Goal: Information Seeking & Learning: Find specific fact

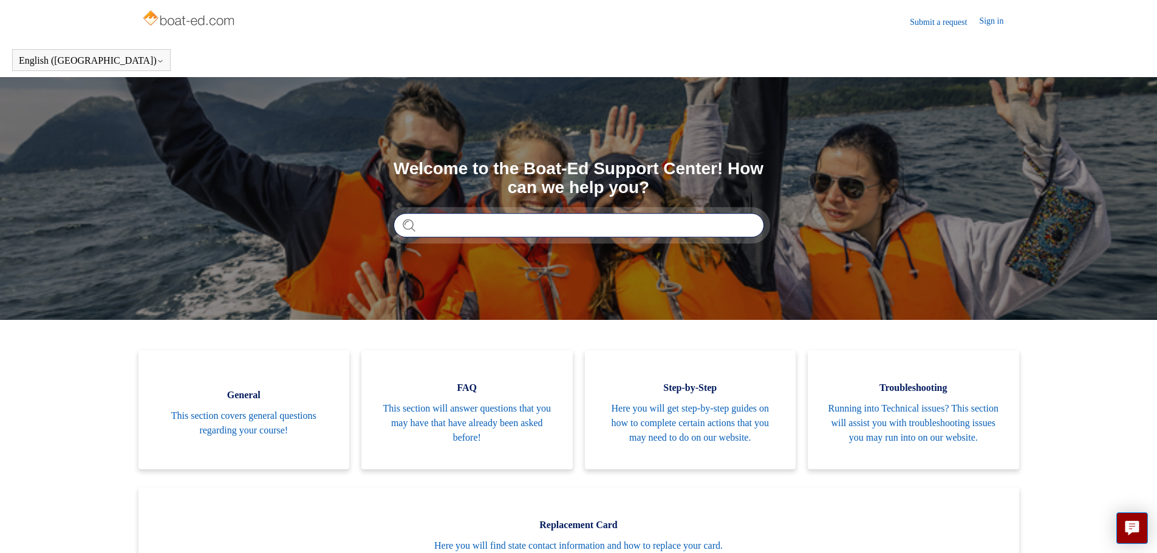
click at [480, 231] on input "Search" at bounding box center [578, 225] width 370 height 24
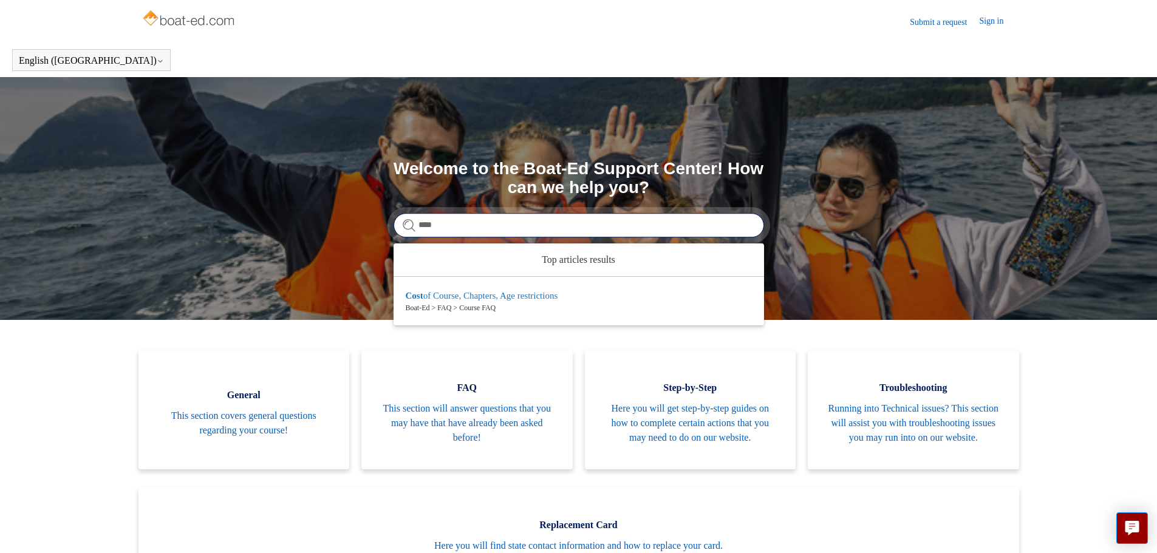
type input "****"
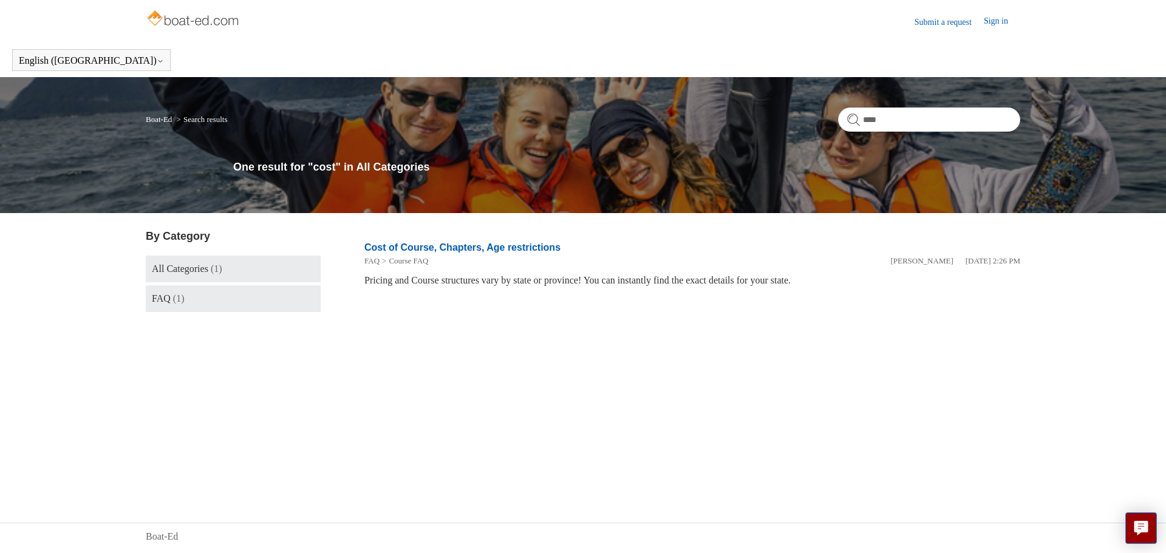
click at [182, 297] on span "(1)" at bounding box center [179, 298] width 12 height 10
click at [168, 294] on span "FAQ" at bounding box center [161, 298] width 19 height 10
click at [190, 264] on span "All Categories" at bounding box center [180, 269] width 56 height 10
click at [492, 243] on link "Cost of Course, Chapters, Age restrictions" at bounding box center [462, 247] width 196 height 10
